Goal: Information Seeking & Learning: Learn about a topic

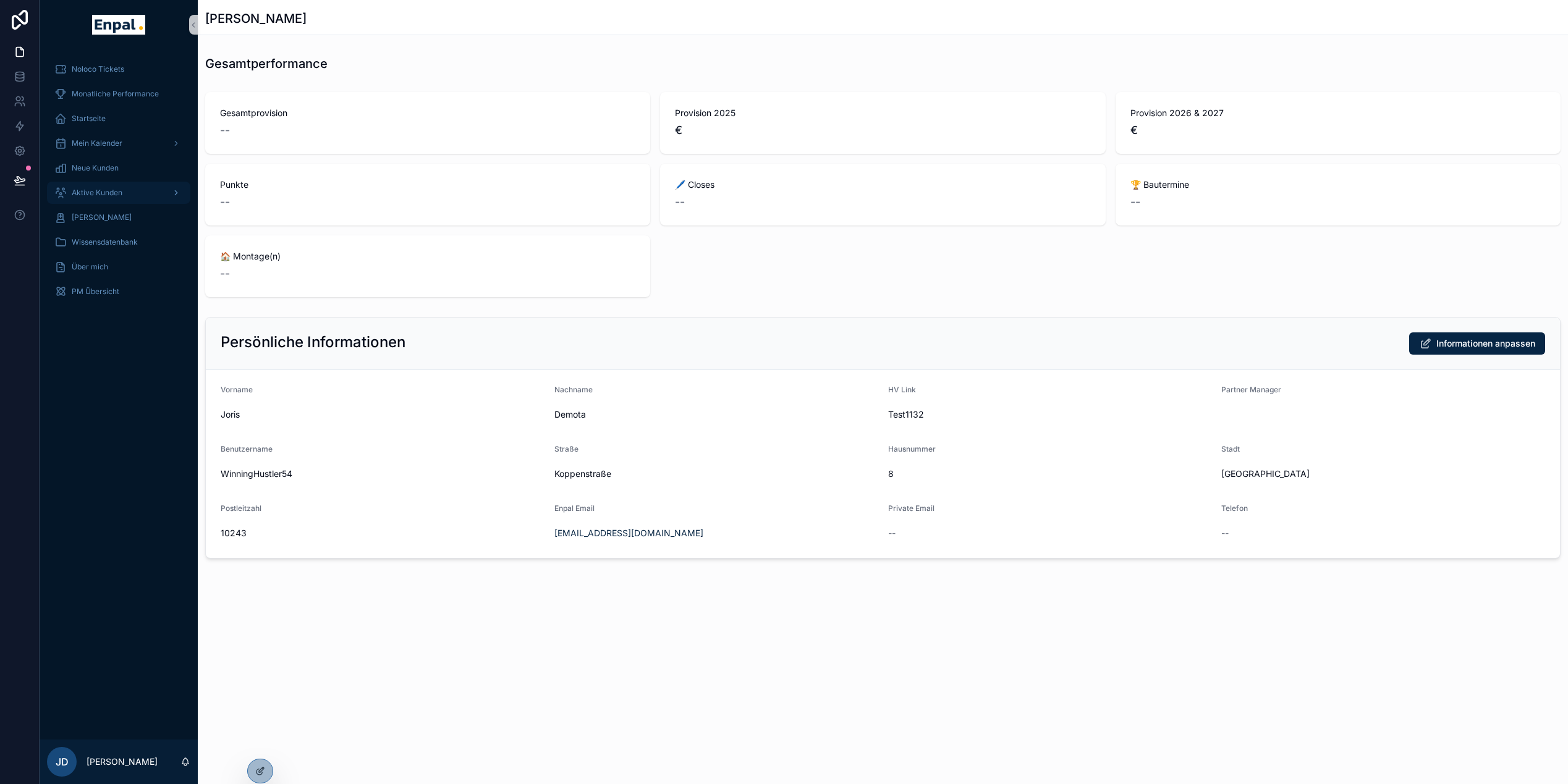
click at [105, 186] on div "Aktive Kunden" at bounding box center [119, 193] width 129 height 20
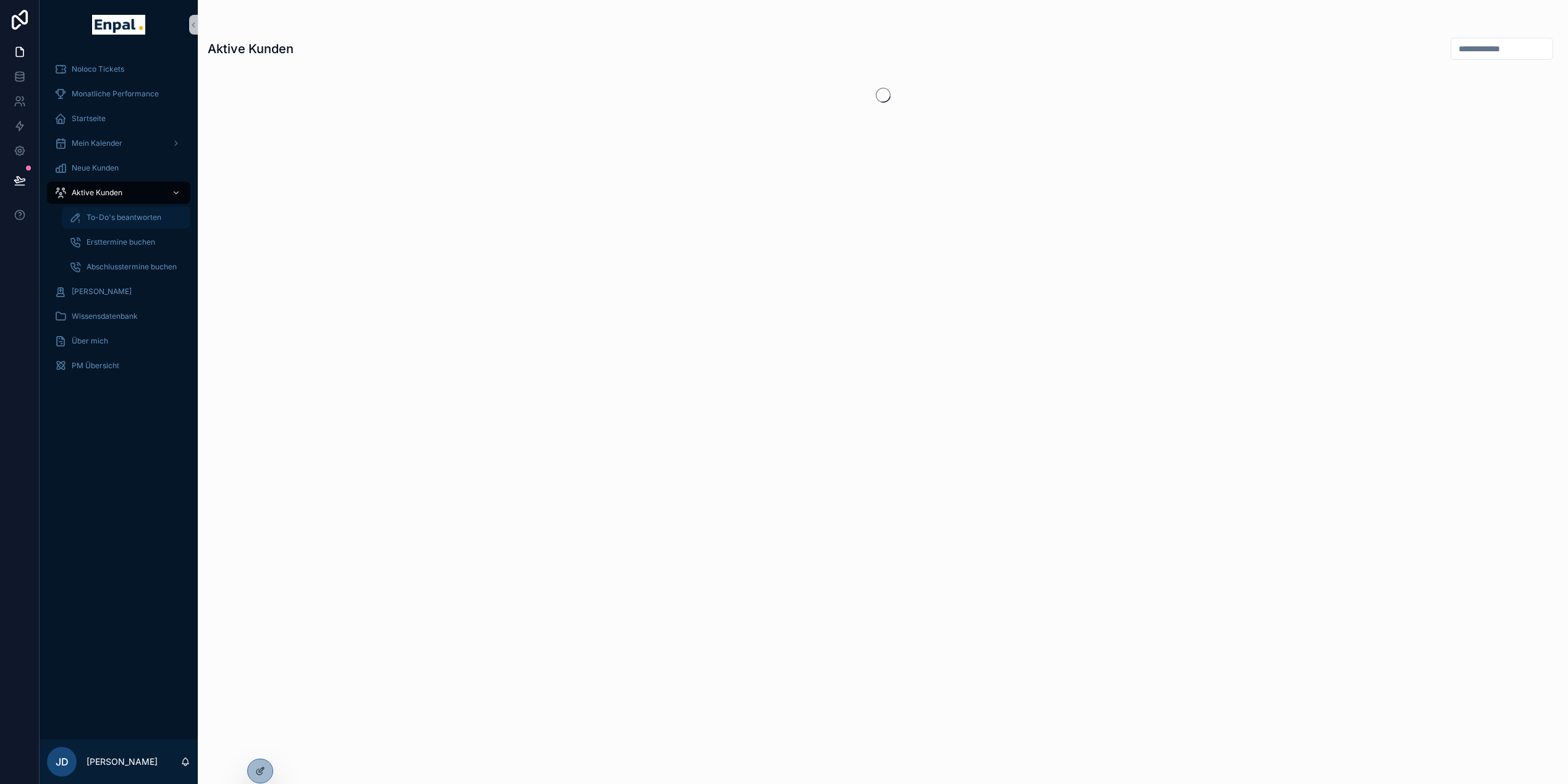
click at [106, 216] on span "To-Do's beantworten" at bounding box center [124, 217] width 75 height 10
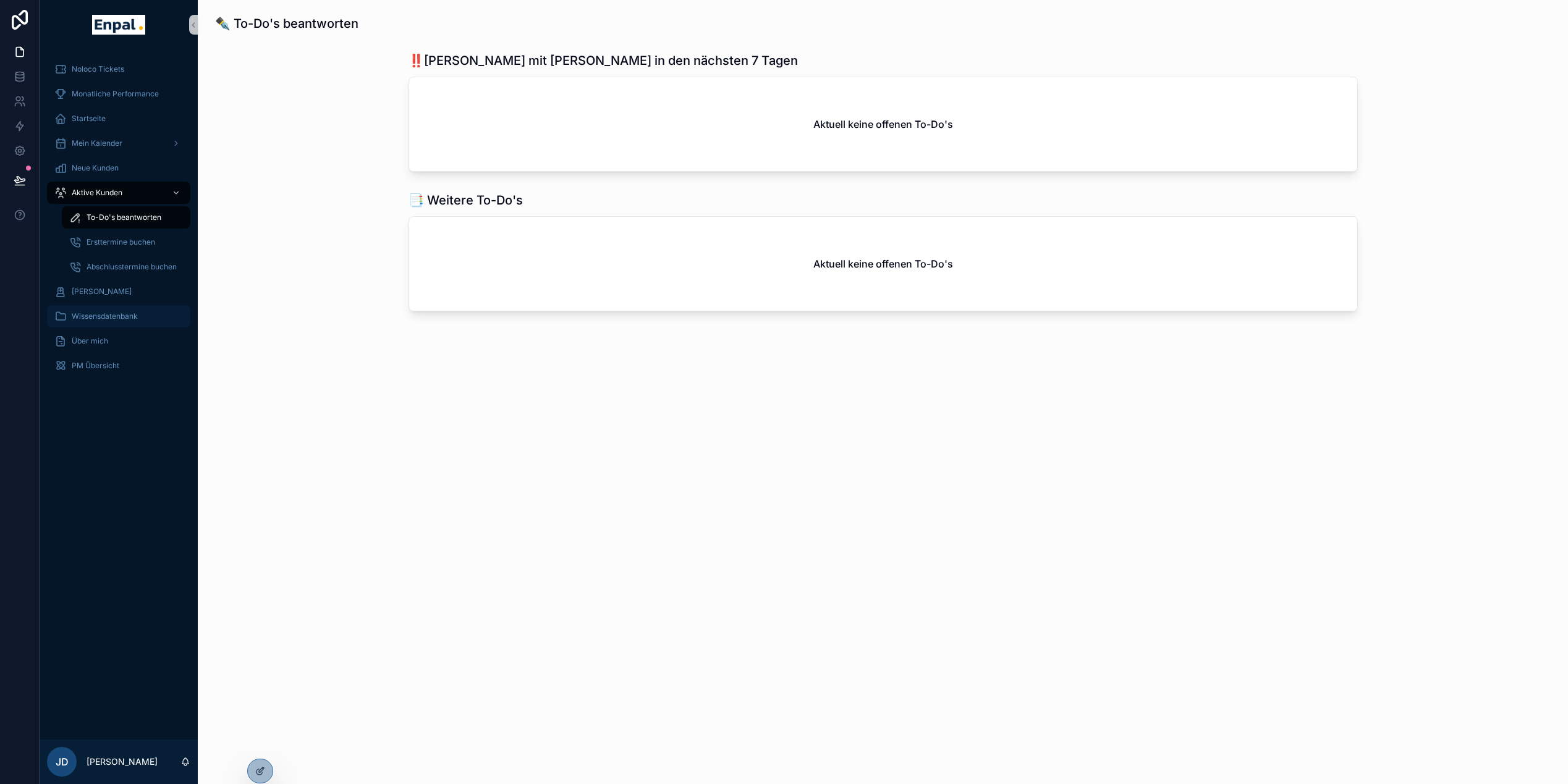
click at [91, 318] on span "Wissensdatenbank" at bounding box center [104, 316] width 66 height 10
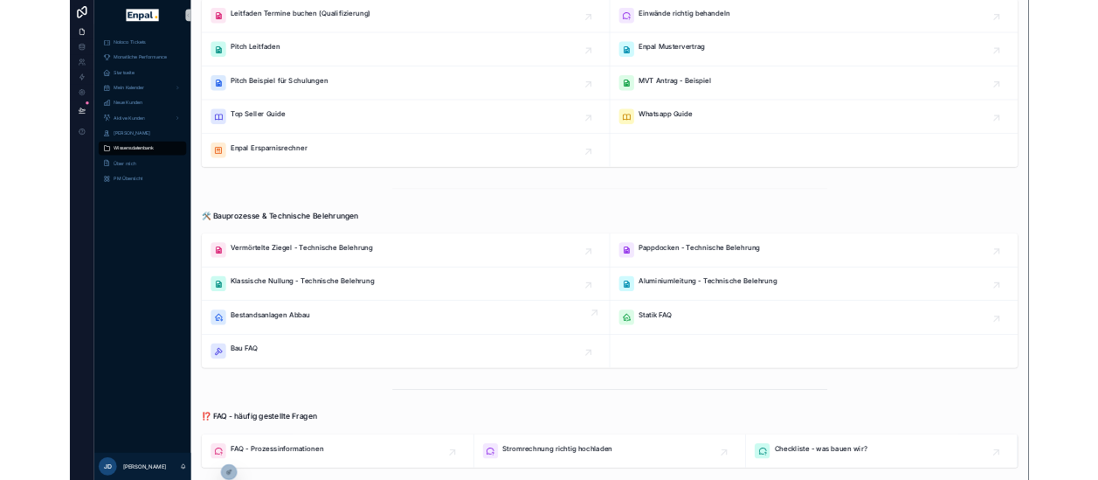
scroll to position [175, 0]
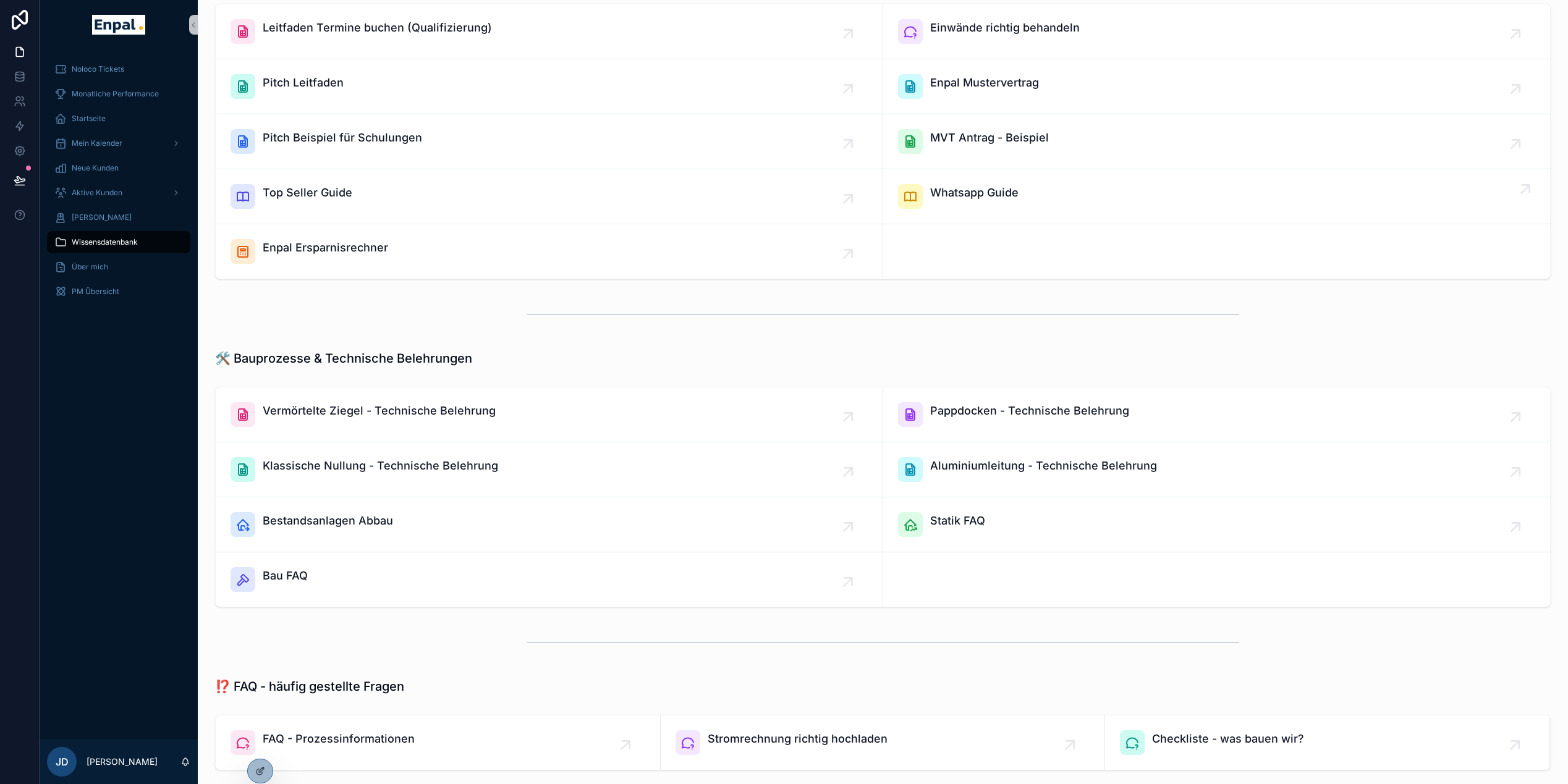
click at [998, 196] on span "Whatsapp Guide" at bounding box center [974, 192] width 88 height 17
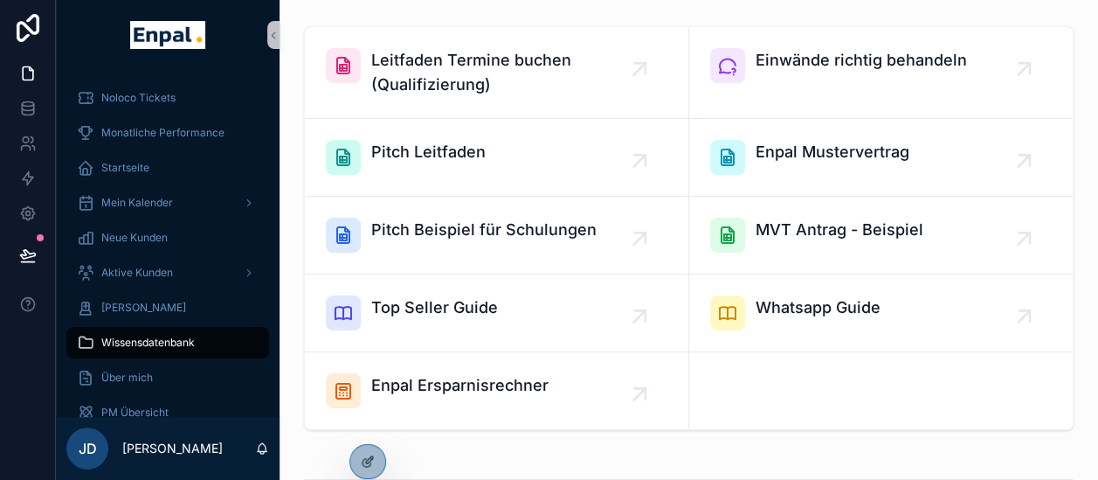
scroll to position [196, 0]
